Goal: Transaction & Acquisition: Purchase product/service

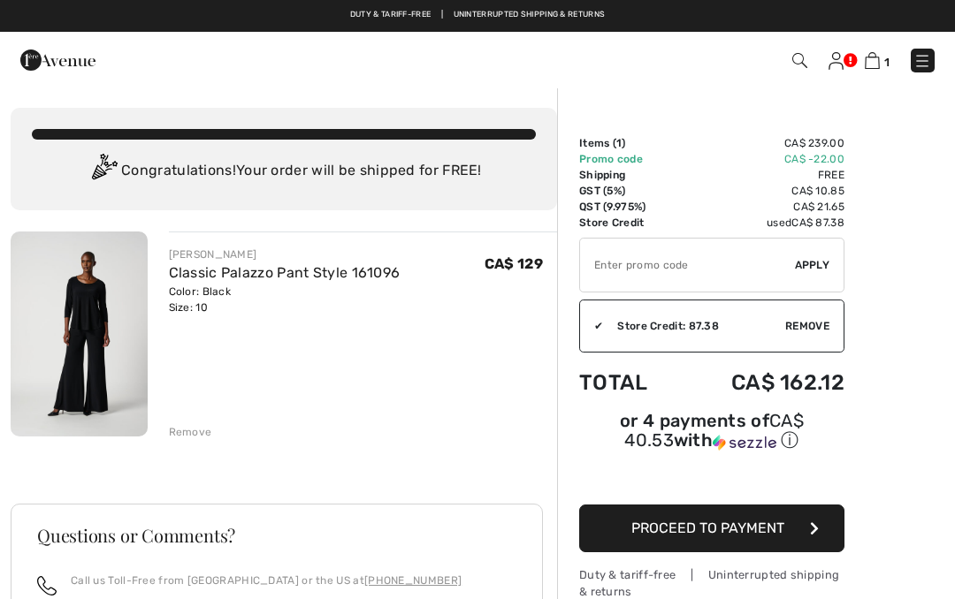
click at [104, 357] on img at bounding box center [79, 334] width 137 height 205
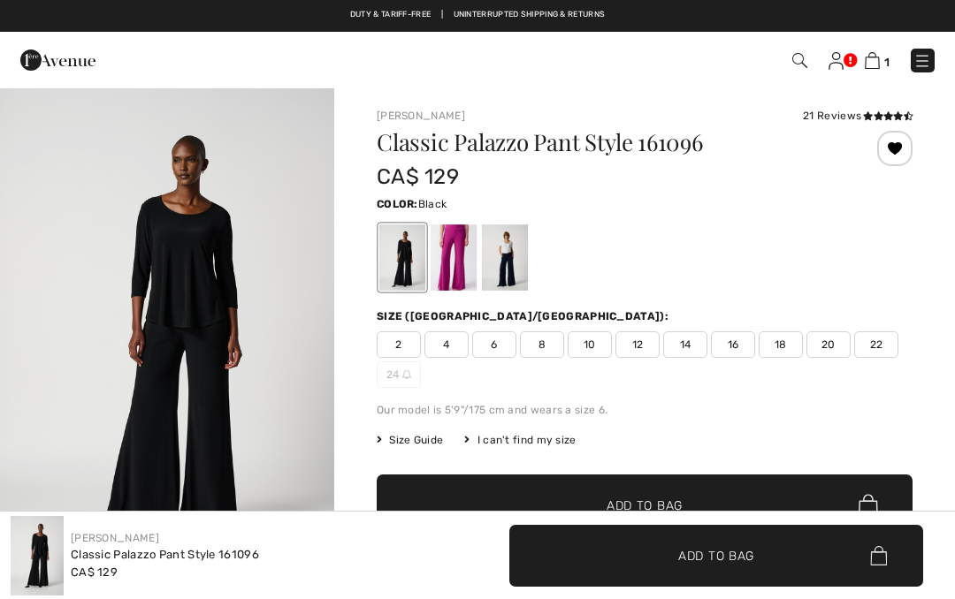
checkbox input "true"
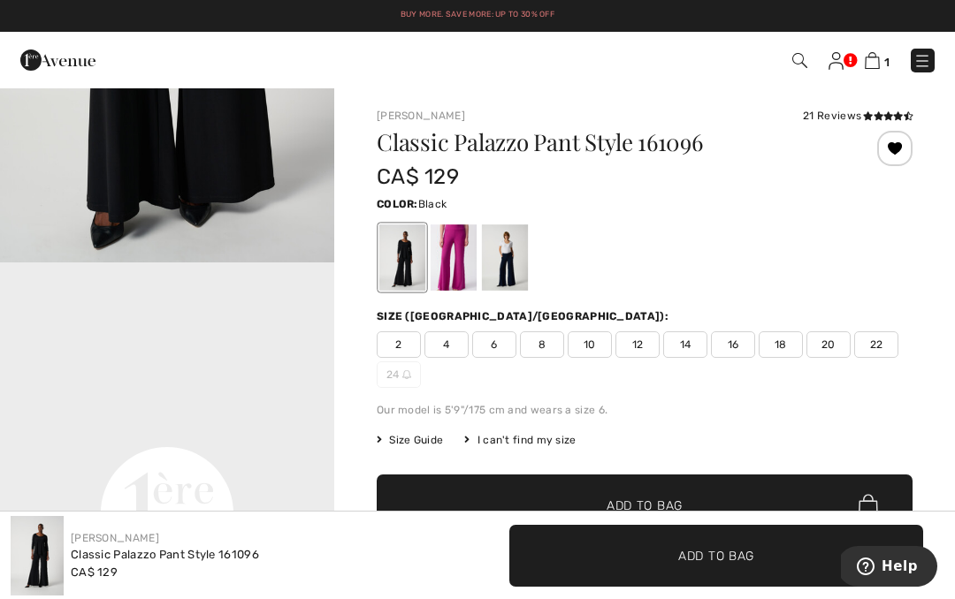
click at [841, 64] on img at bounding box center [836, 61] width 15 height 18
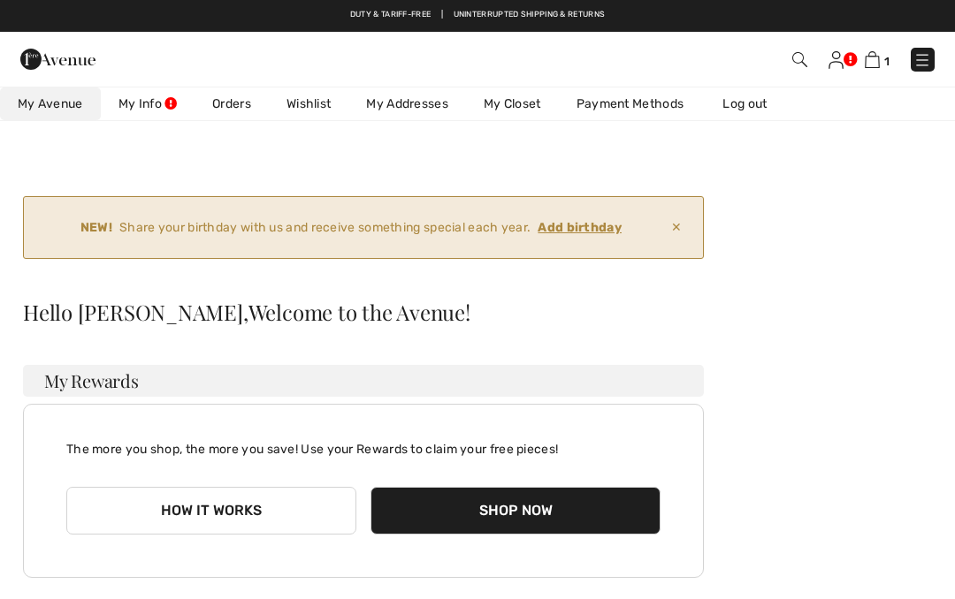
click at [843, 55] on img at bounding box center [836, 60] width 15 height 18
click at [888, 58] on span "1" at bounding box center [886, 61] width 5 height 13
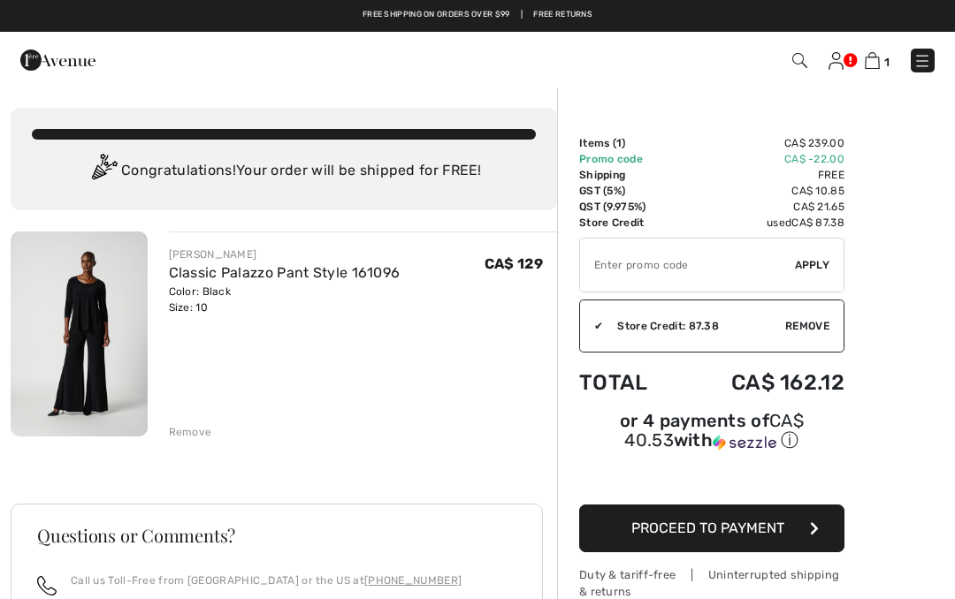
click at [75, 348] on img at bounding box center [79, 334] width 137 height 205
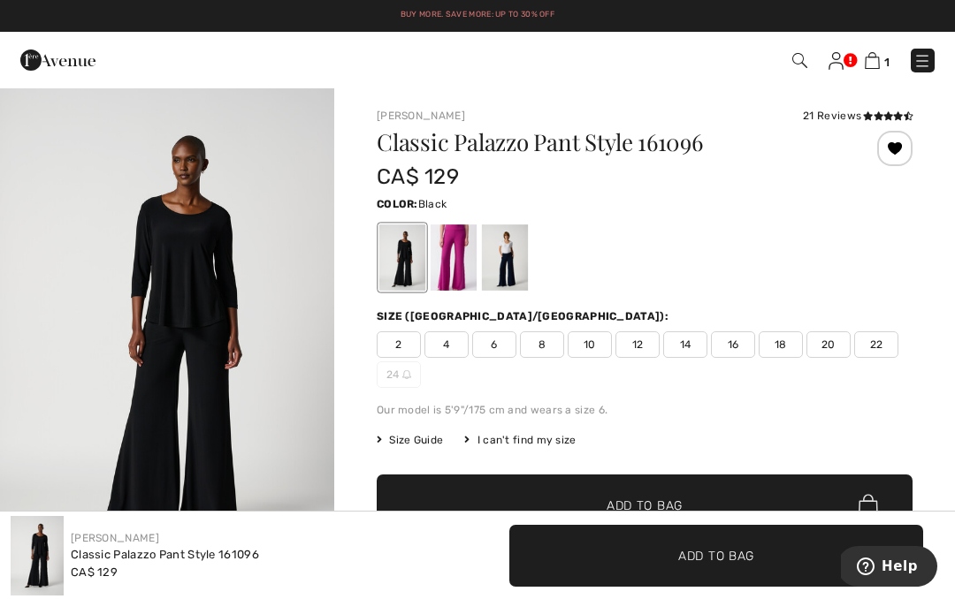
click at [874, 58] on img at bounding box center [872, 60] width 15 height 17
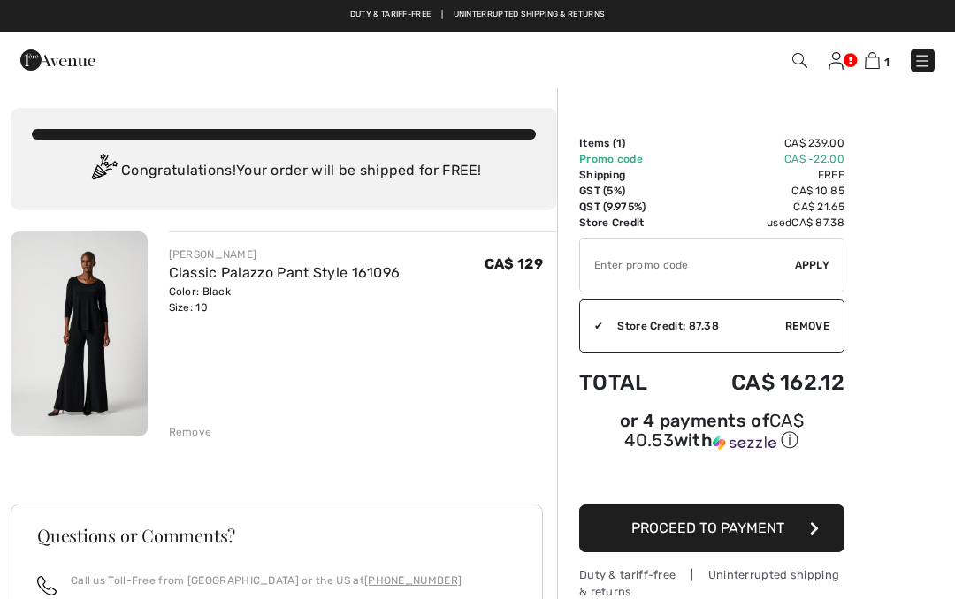
click at [720, 537] on span "Proceed to Payment" at bounding box center [707, 528] width 153 height 17
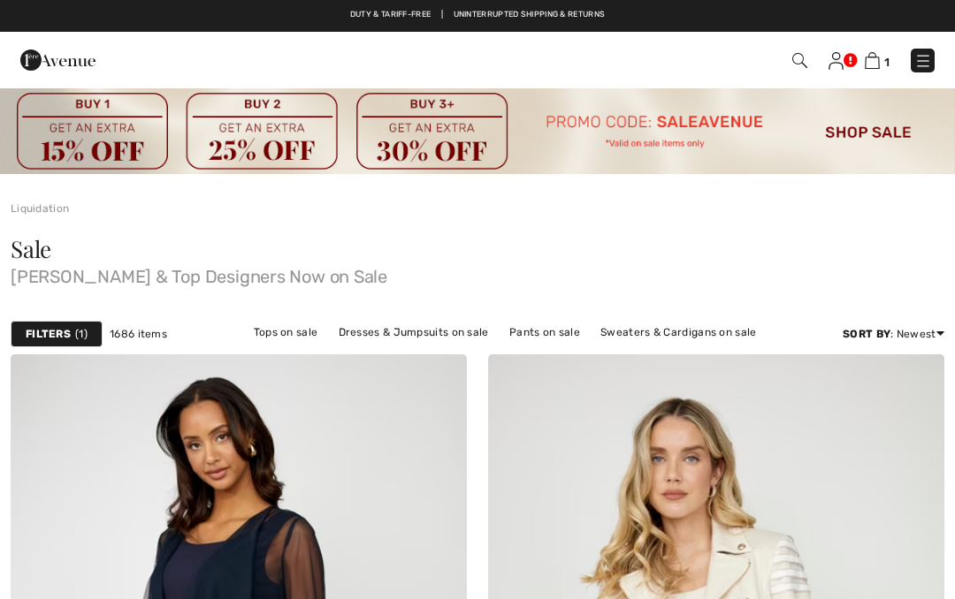
checkbox input "true"
click at [873, 61] on img at bounding box center [872, 60] width 15 height 17
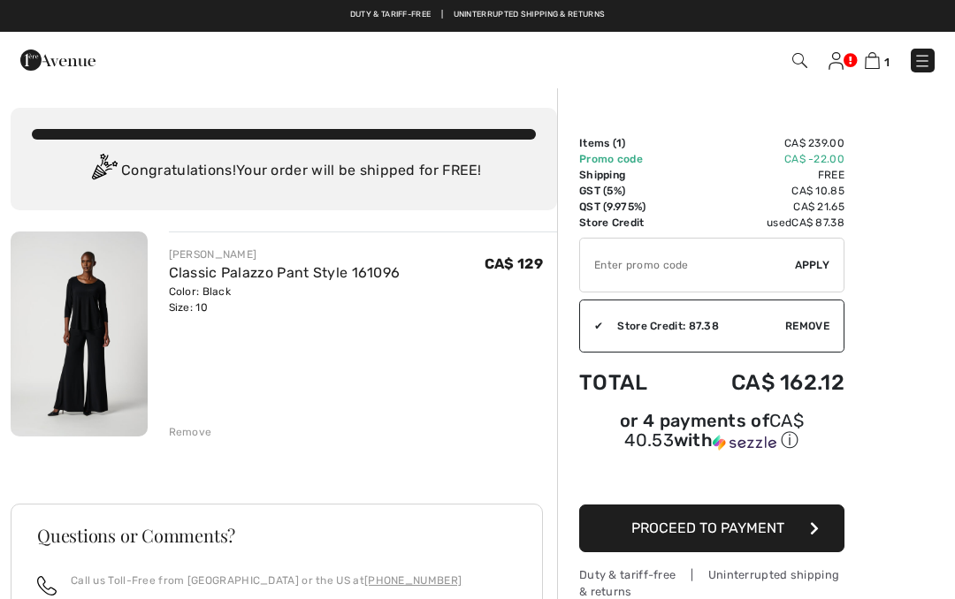
click at [108, 335] on img at bounding box center [79, 334] width 137 height 205
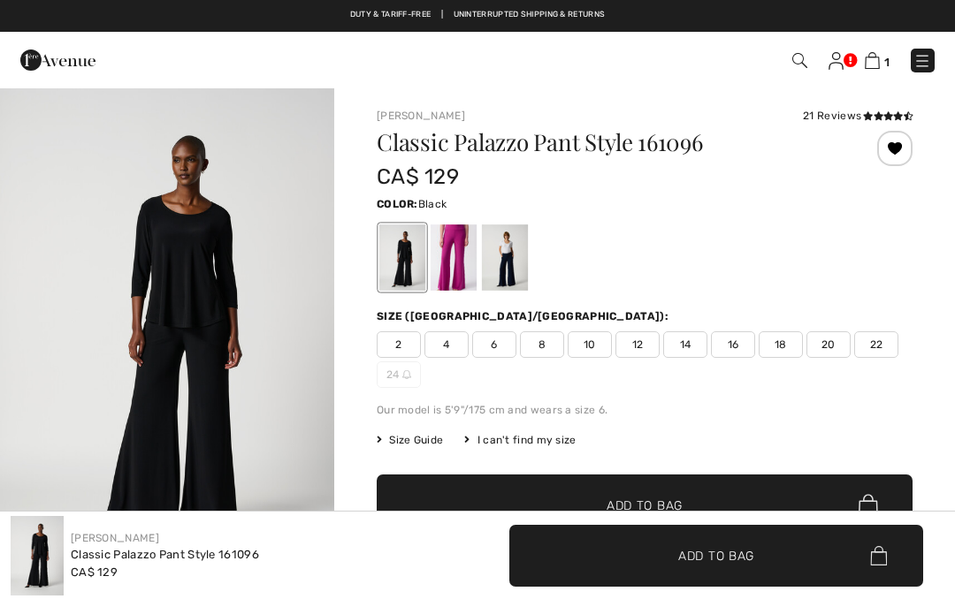
checkbox input "true"
click at [588, 342] on span "10" at bounding box center [590, 345] width 44 height 27
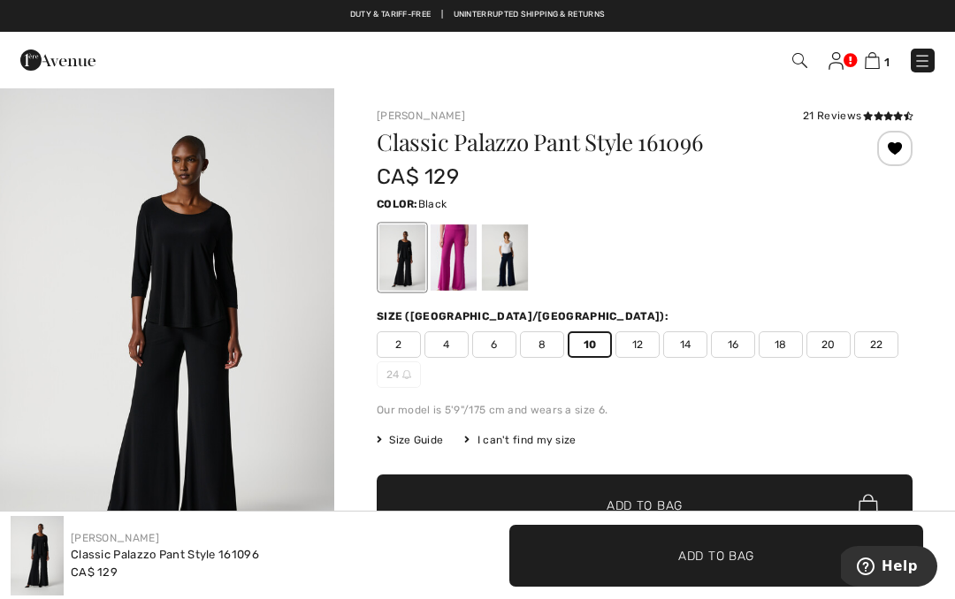
click at [641, 488] on span "✔ Added to Bag Add to Bag" at bounding box center [645, 506] width 536 height 62
click at [878, 60] on img at bounding box center [870, 60] width 15 height 17
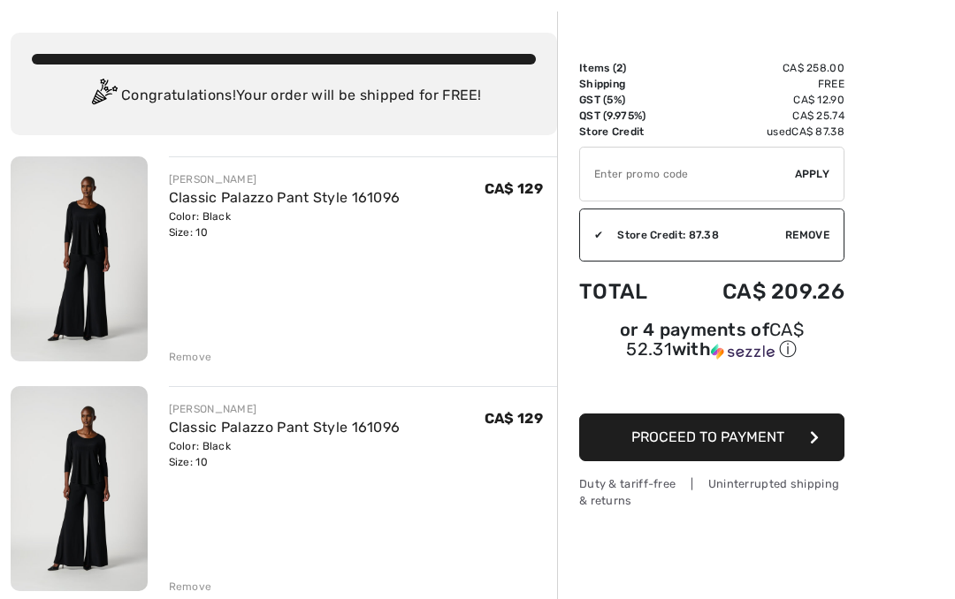
scroll to position [76, 0]
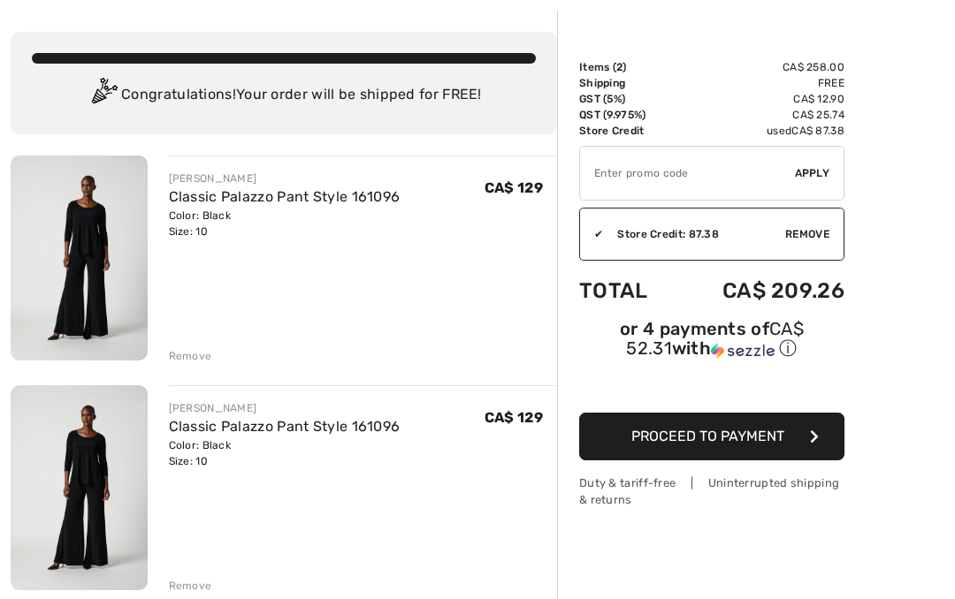
click at [192, 584] on div "Remove" at bounding box center [190, 586] width 43 height 16
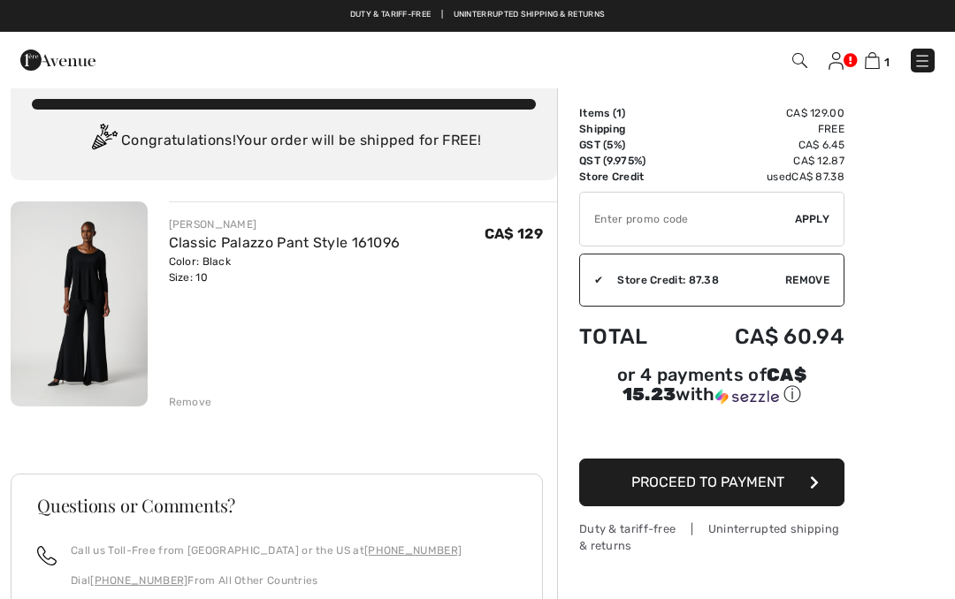
scroll to position [0, 0]
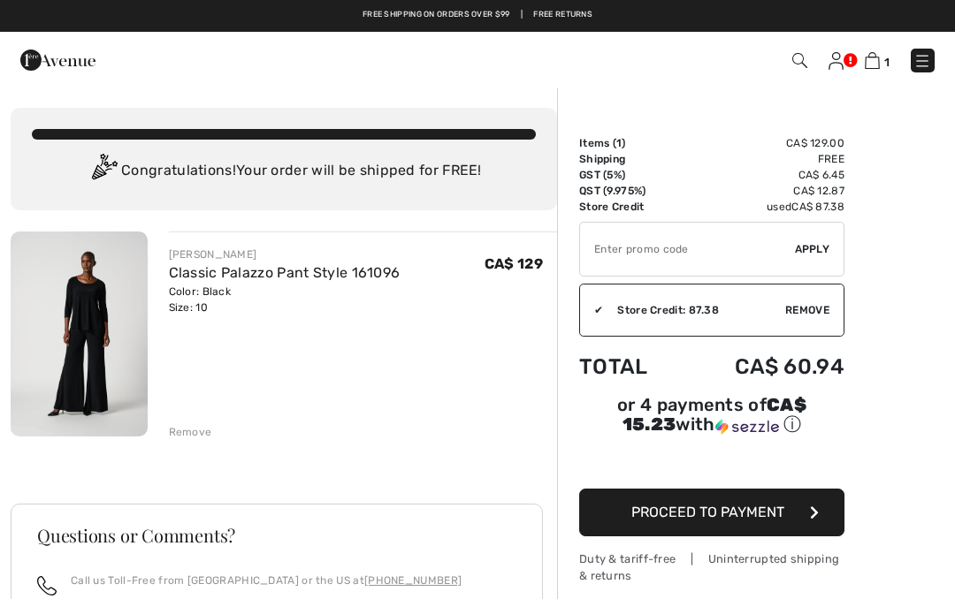
click at [800, 65] on img at bounding box center [799, 60] width 15 height 15
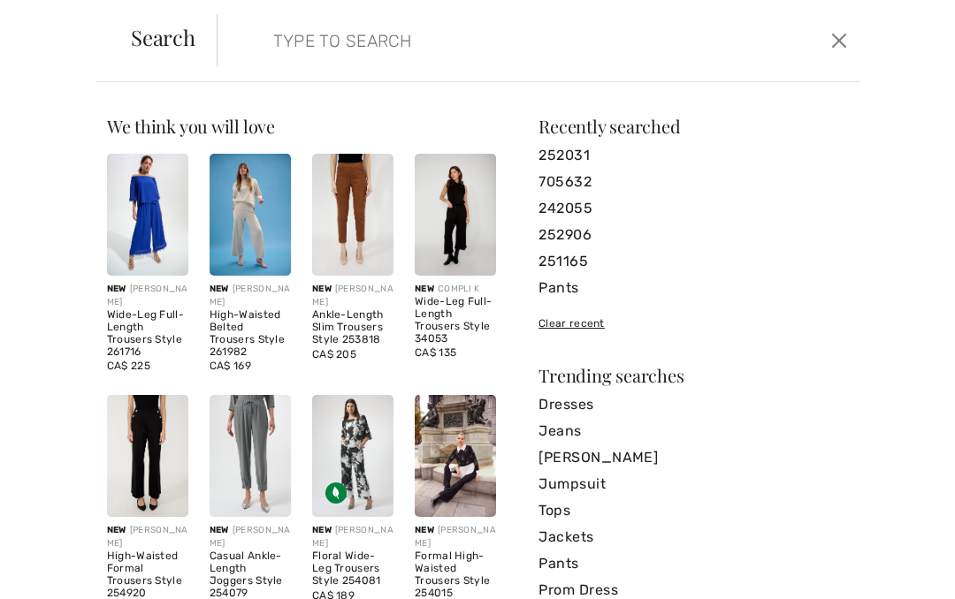
click at [566, 531] on link "Jackets" at bounding box center [692, 537] width 309 height 27
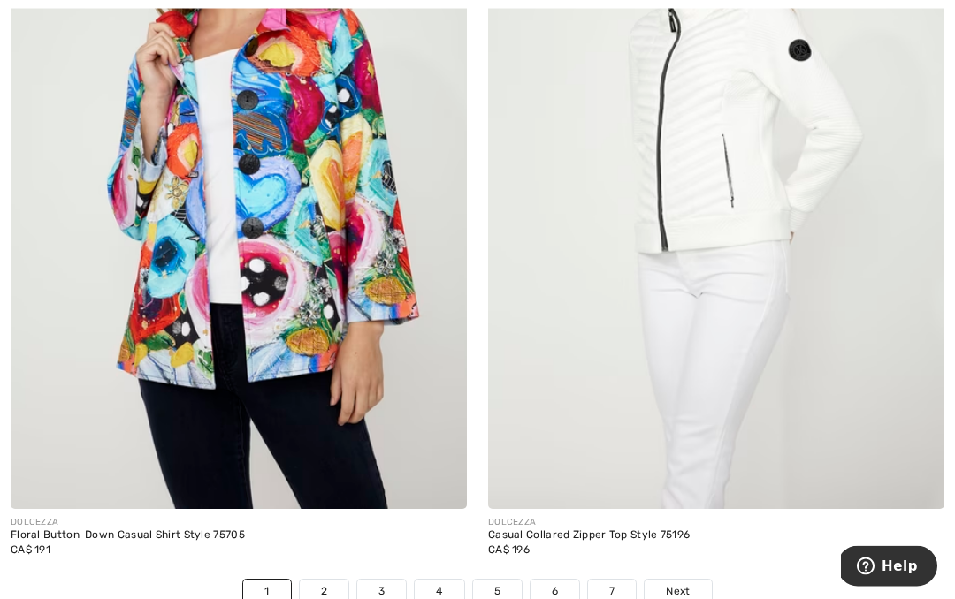
scroll to position [13863, 0]
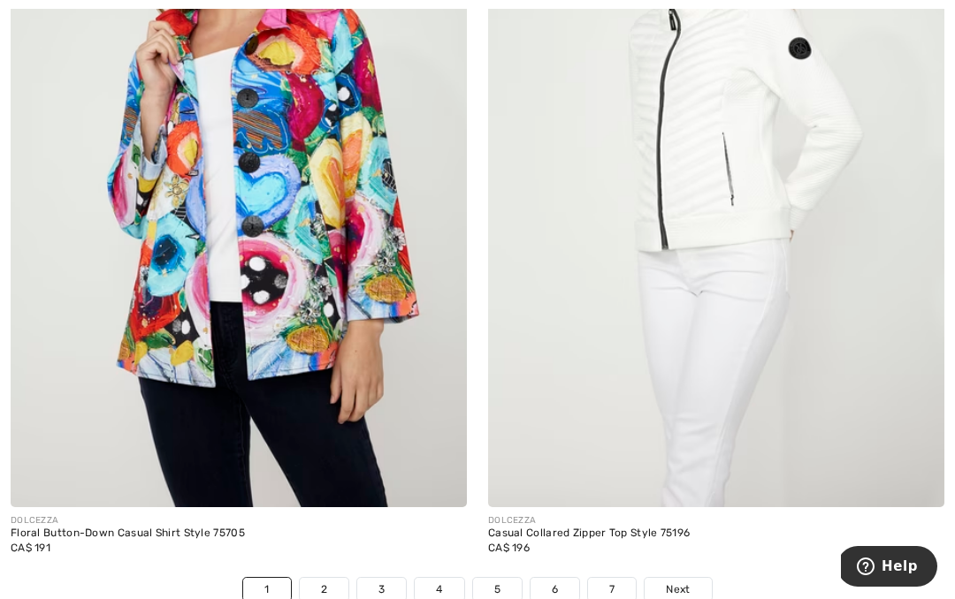
click at [682, 584] on span "Next" at bounding box center [678, 590] width 24 height 16
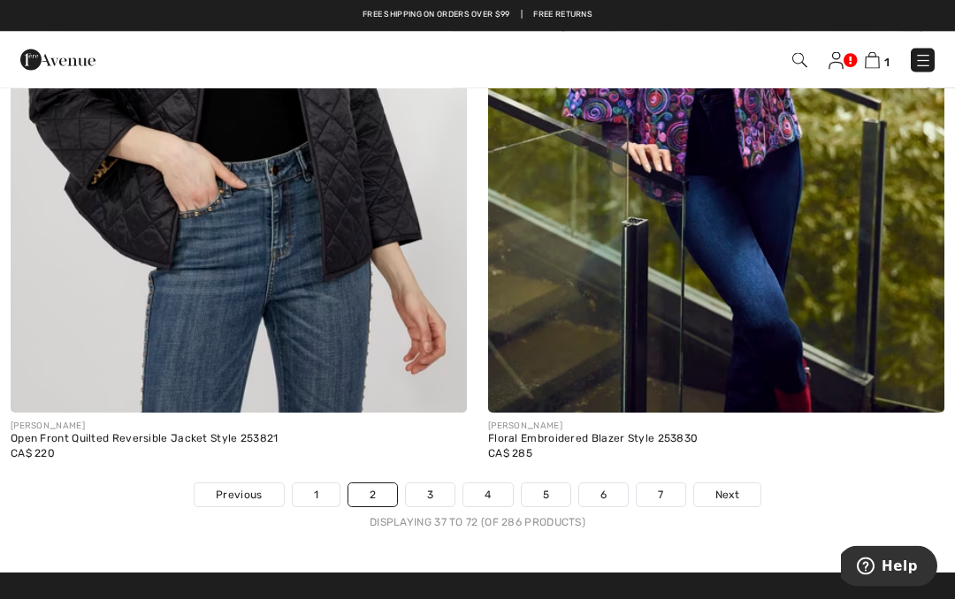
scroll to position [14019, 0]
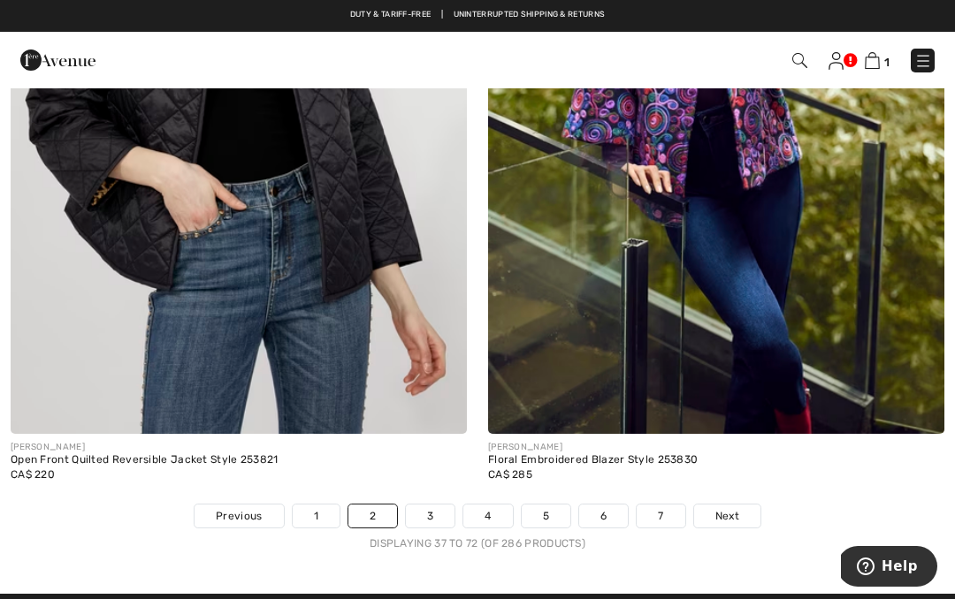
click at [729, 508] on span "Next" at bounding box center [727, 516] width 24 height 16
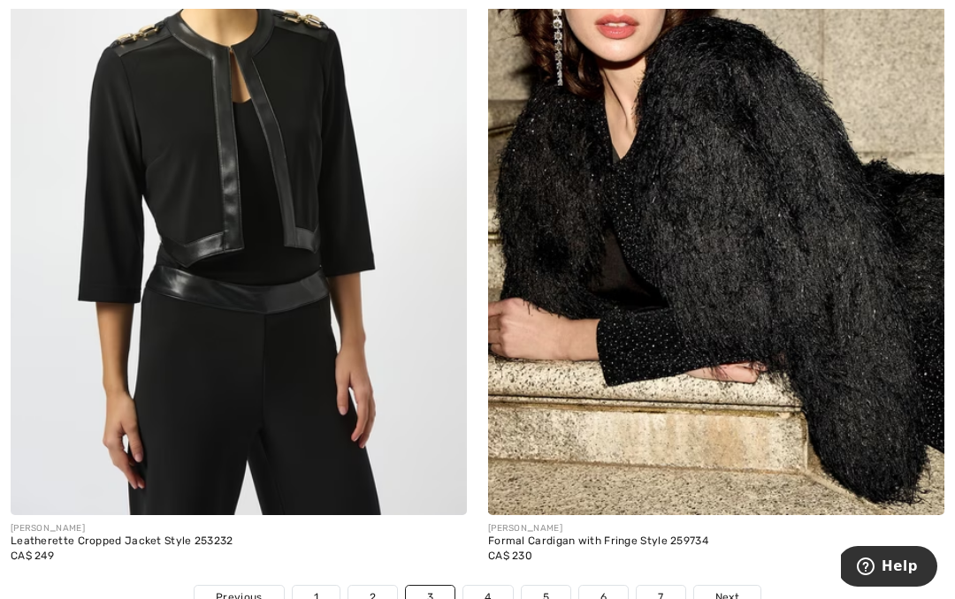
scroll to position [14092, 0]
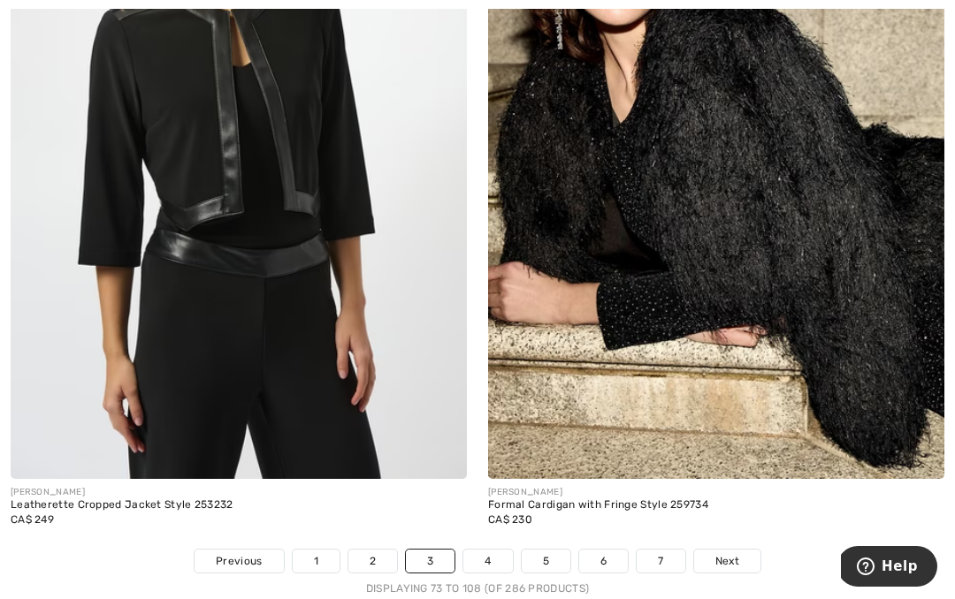
click at [729, 554] on span "Next" at bounding box center [727, 562] width 24 height 16
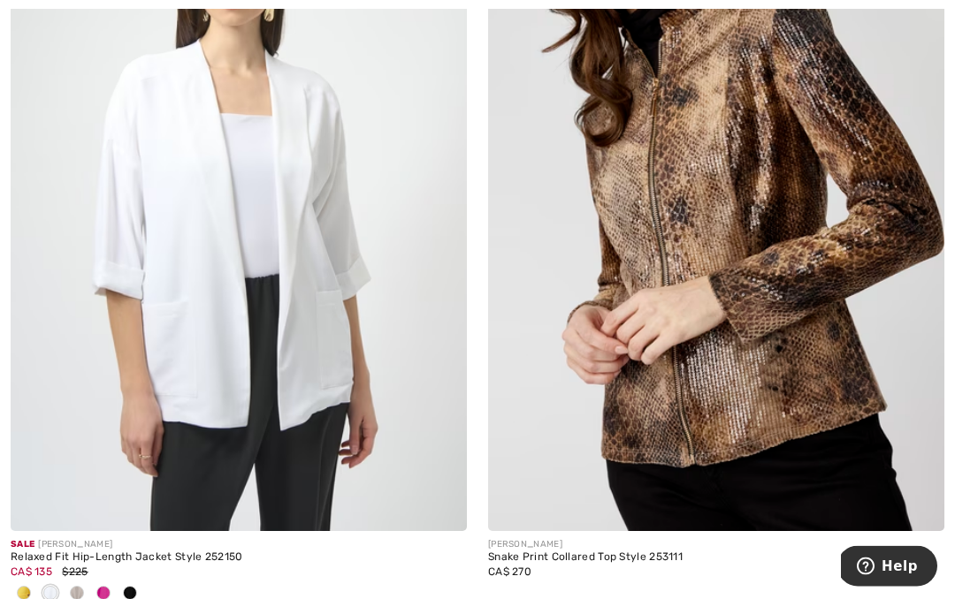
scroll to position [13693, 0]
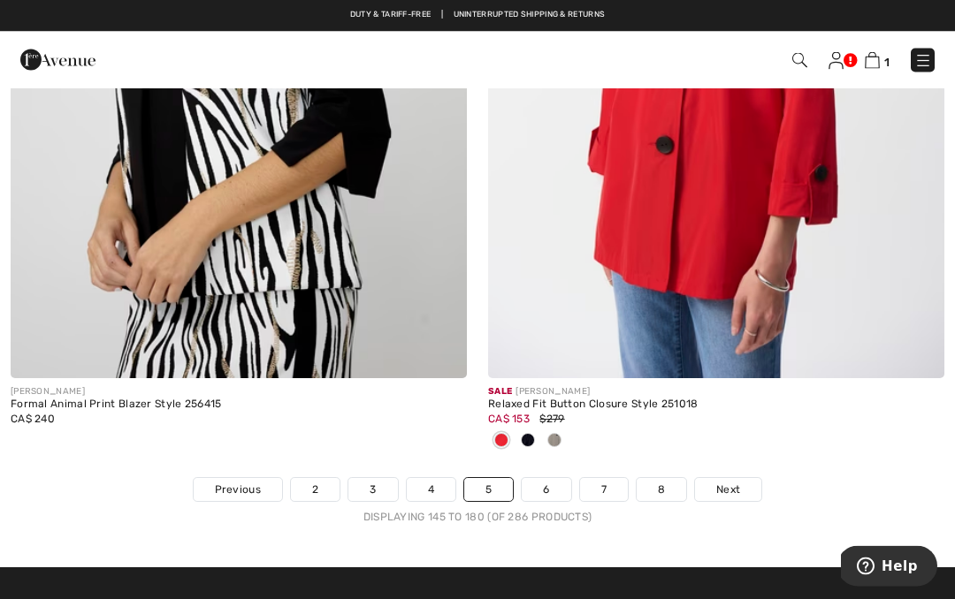
scroll to position [14133, 0]
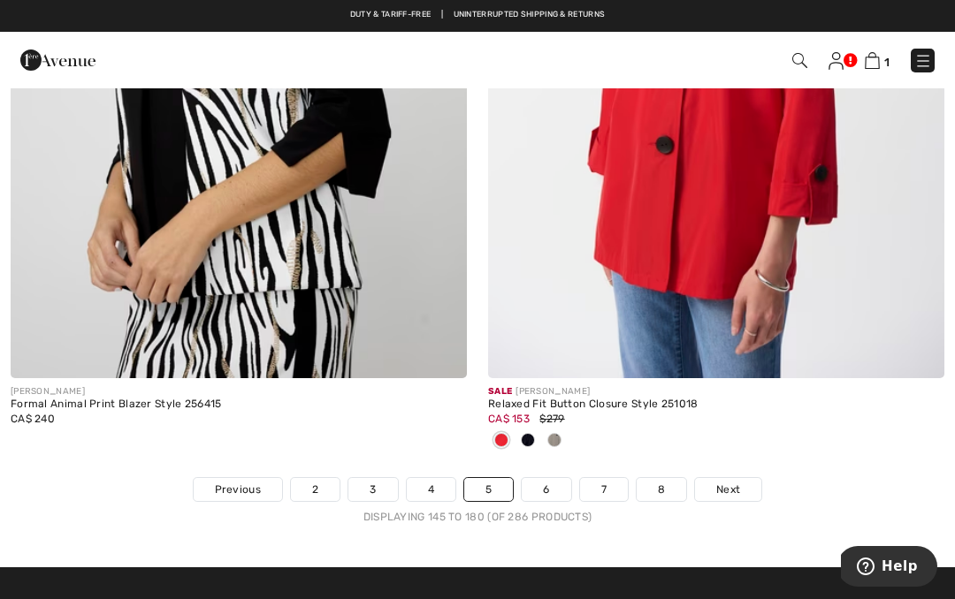
click at [741, 480] on link "Next" at bounding box center [728, 489] width 66 height 23
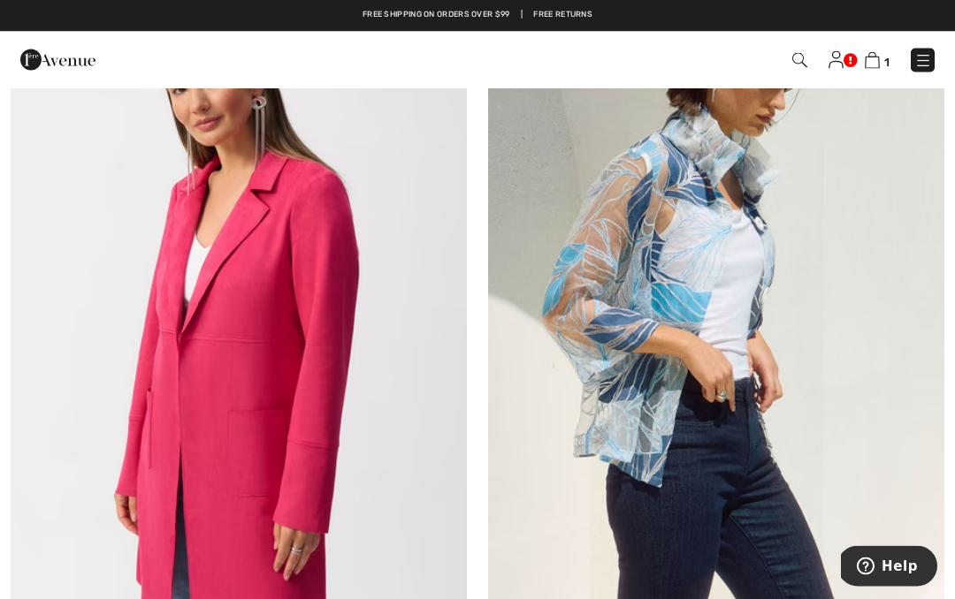
scroll to position [10133, 0]
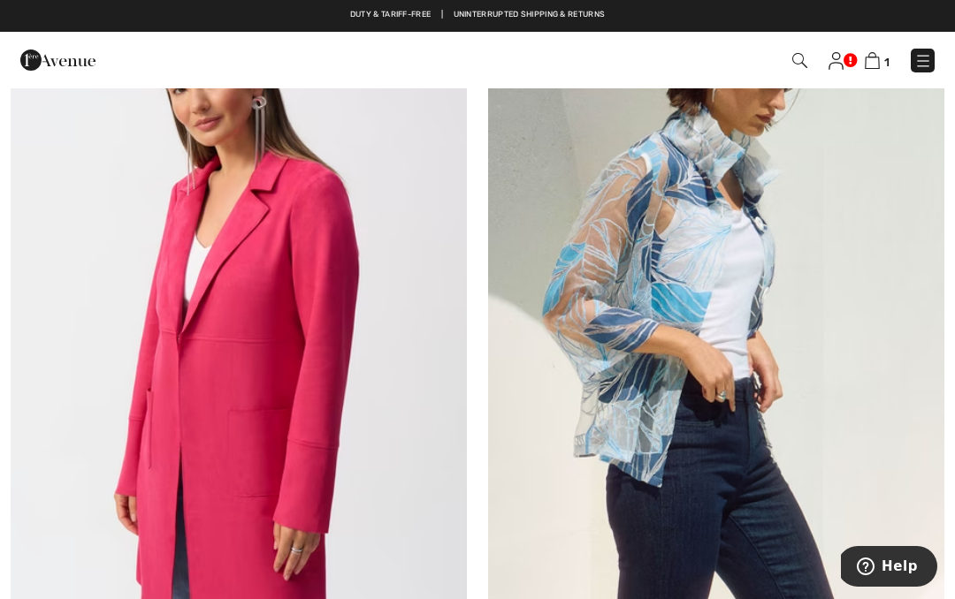
click at [676, 282] on img at bounding box center [716, 325] width 456 height 684
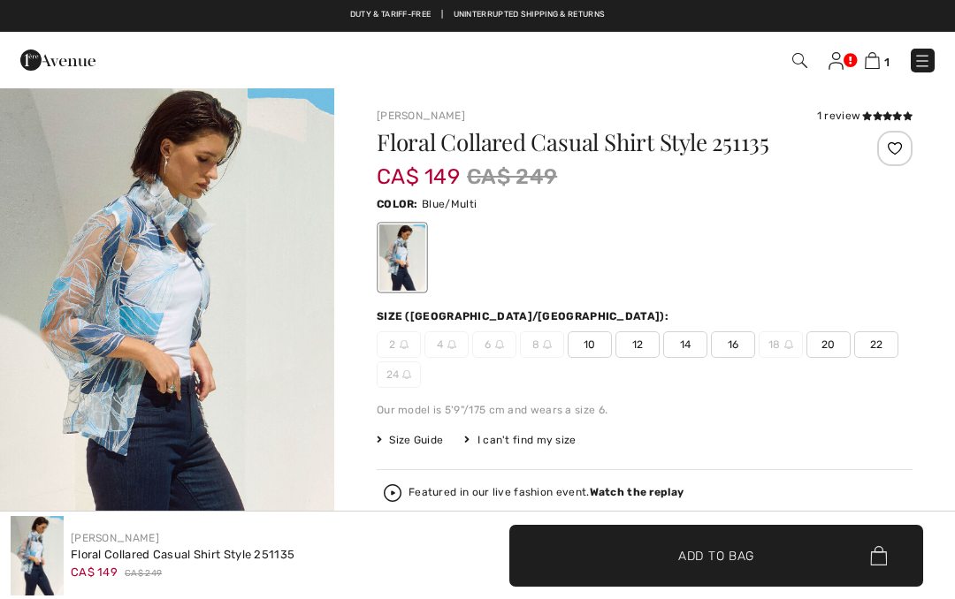
checkbox input "true"
click at [899, 424] on div "Floral Collared Casual Shirt Style 251135 CA$ 149 CA$ 249 Color: Blue/Multi Siz…" at bounding box center [645, 429] width 536 height 597
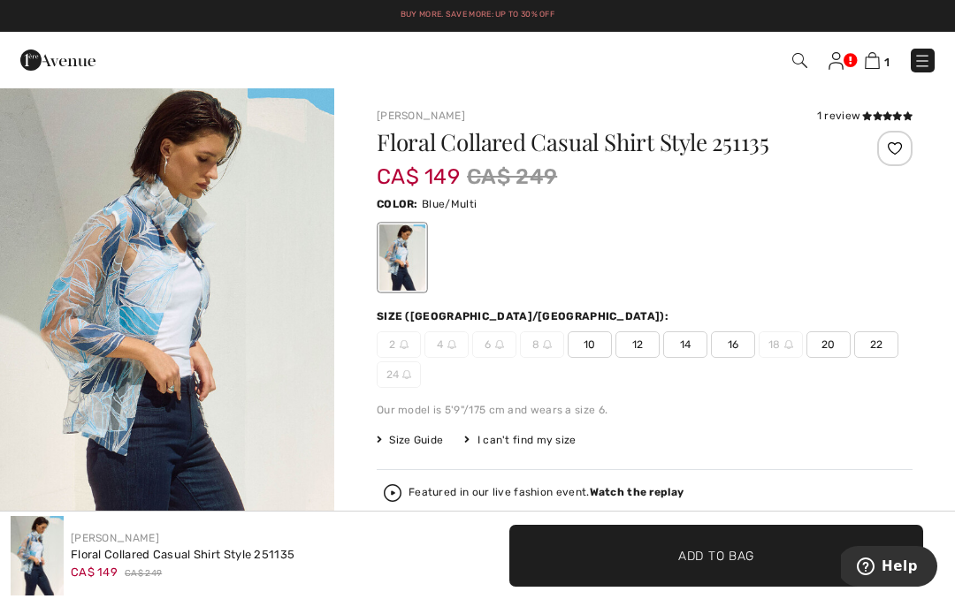
click at [585, 346] on span "10" at bounding box center [590, 345] width 44 height 27
click at [720, 557] on span "Add to Bag" at bounding box center [716, 555] width 76 height 19
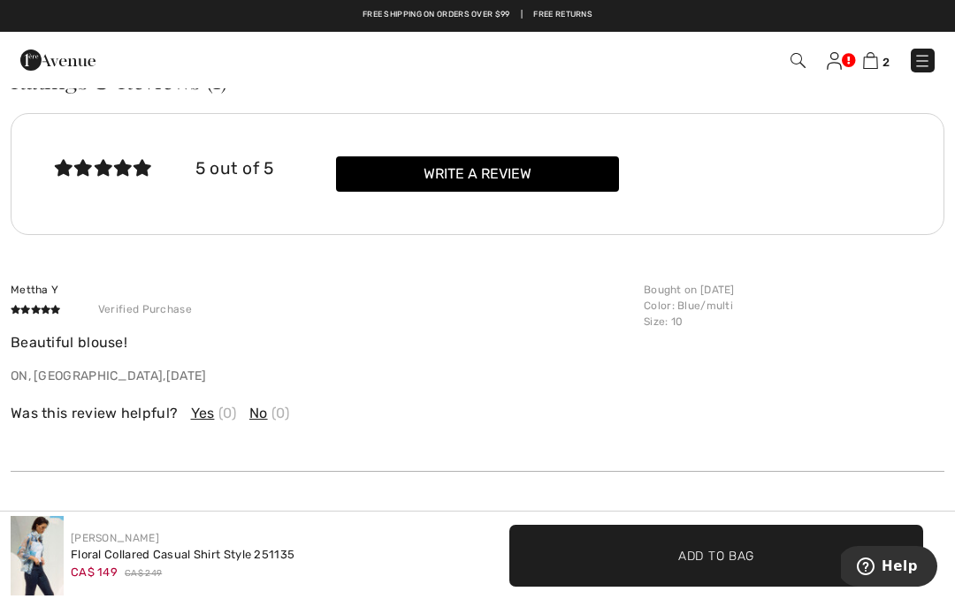
scroll to position [3014, 0]
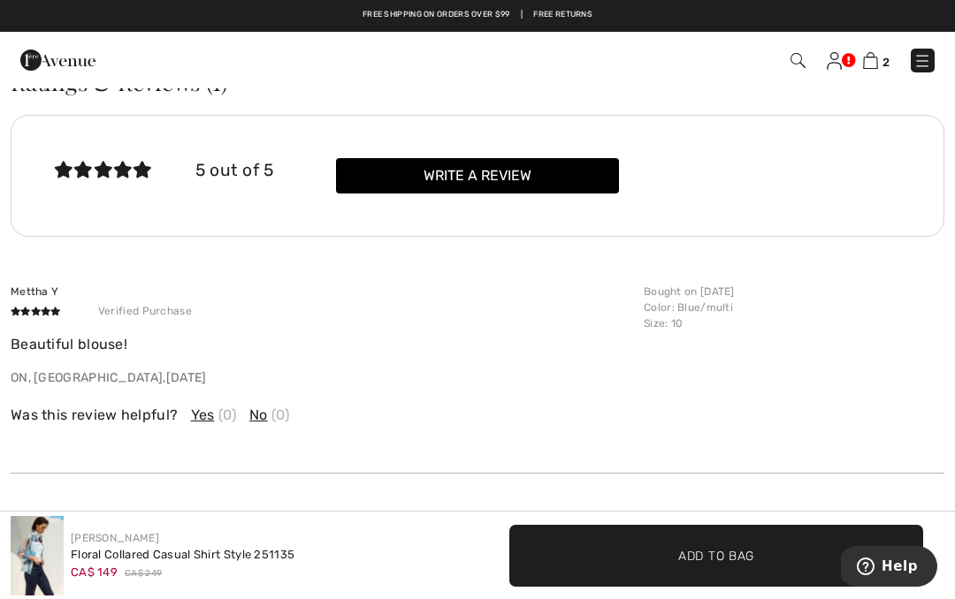
click at [499, 186] on button "Write a review" at bounding box center [477, 175] width 282 height 35
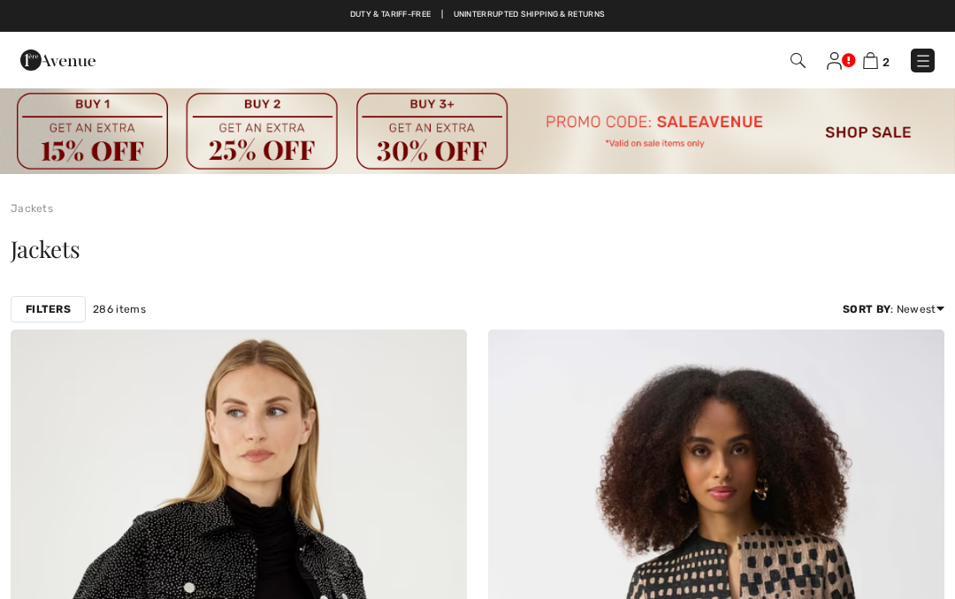
checkbox input "true"
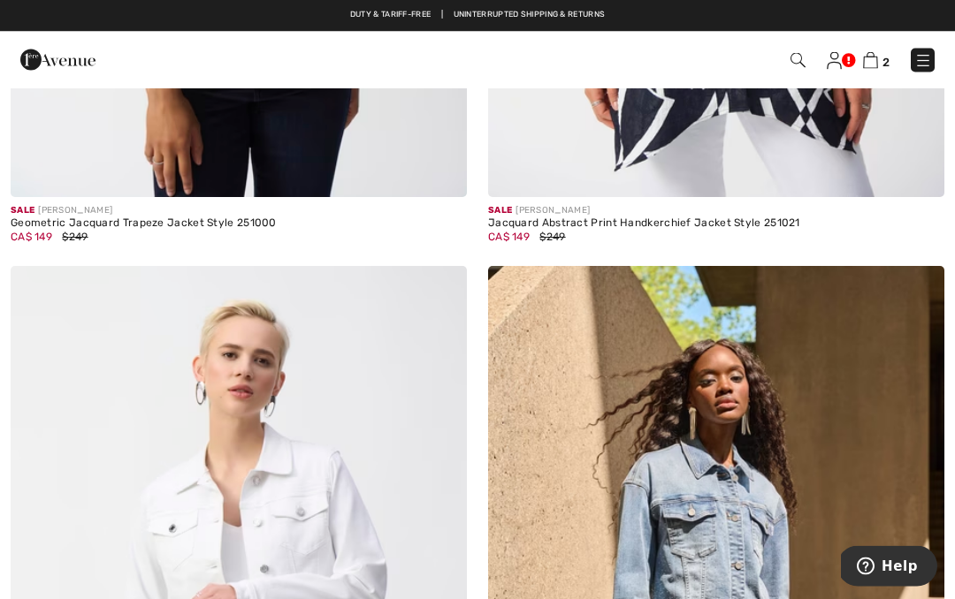
scroll to position [11865, 0]
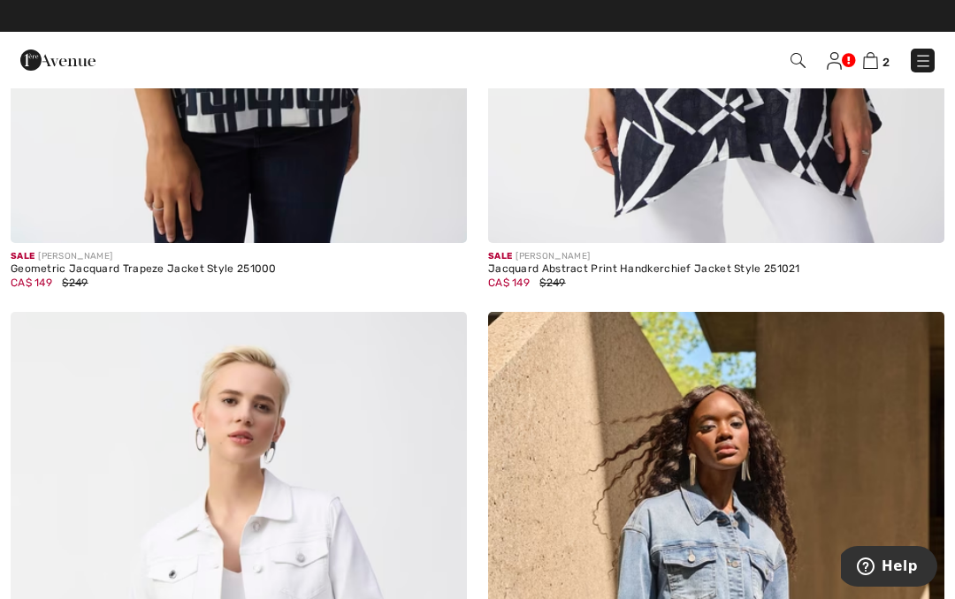
click at [874, 60] on img at bounding box center [870, 60] width 15 height 17
